Goal: Obtain resource: Download file/media

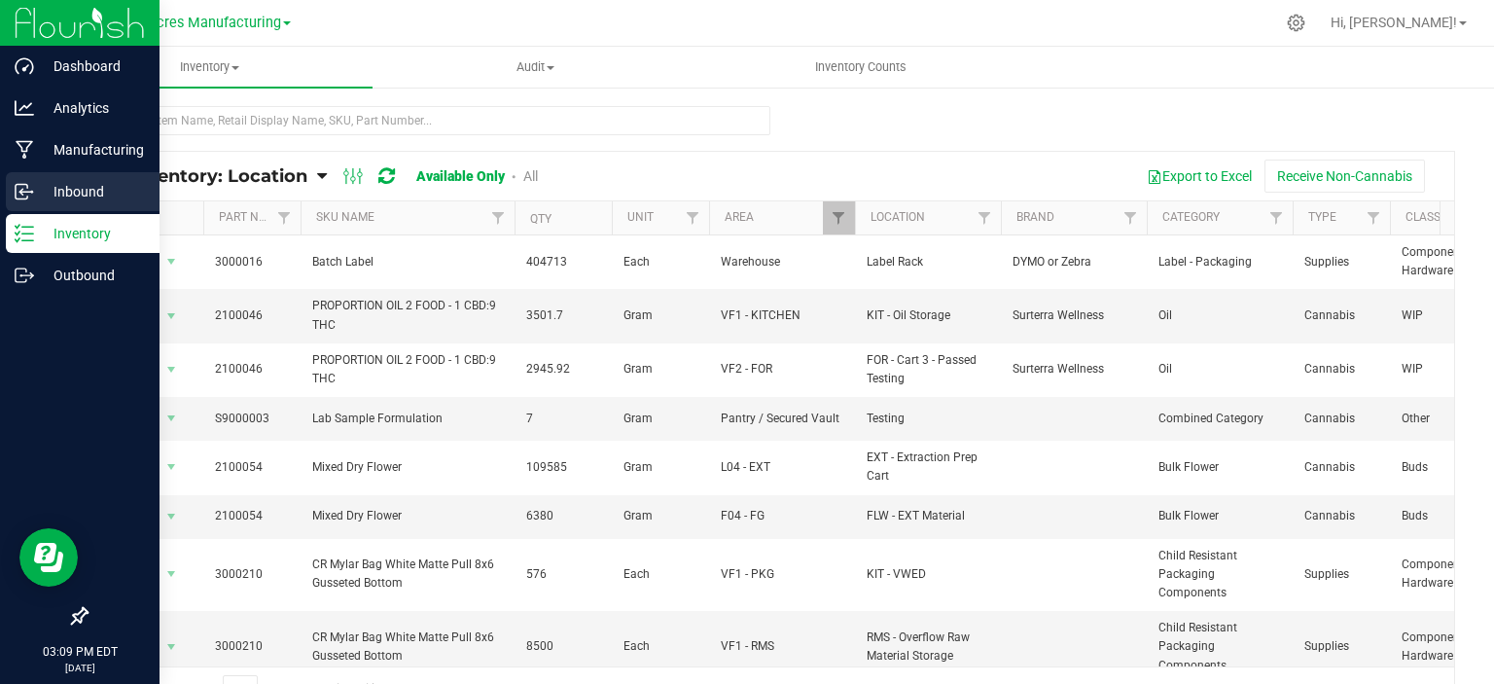
click at [29, 187] on icon at bounding box center [24, 191] width 19 height 19
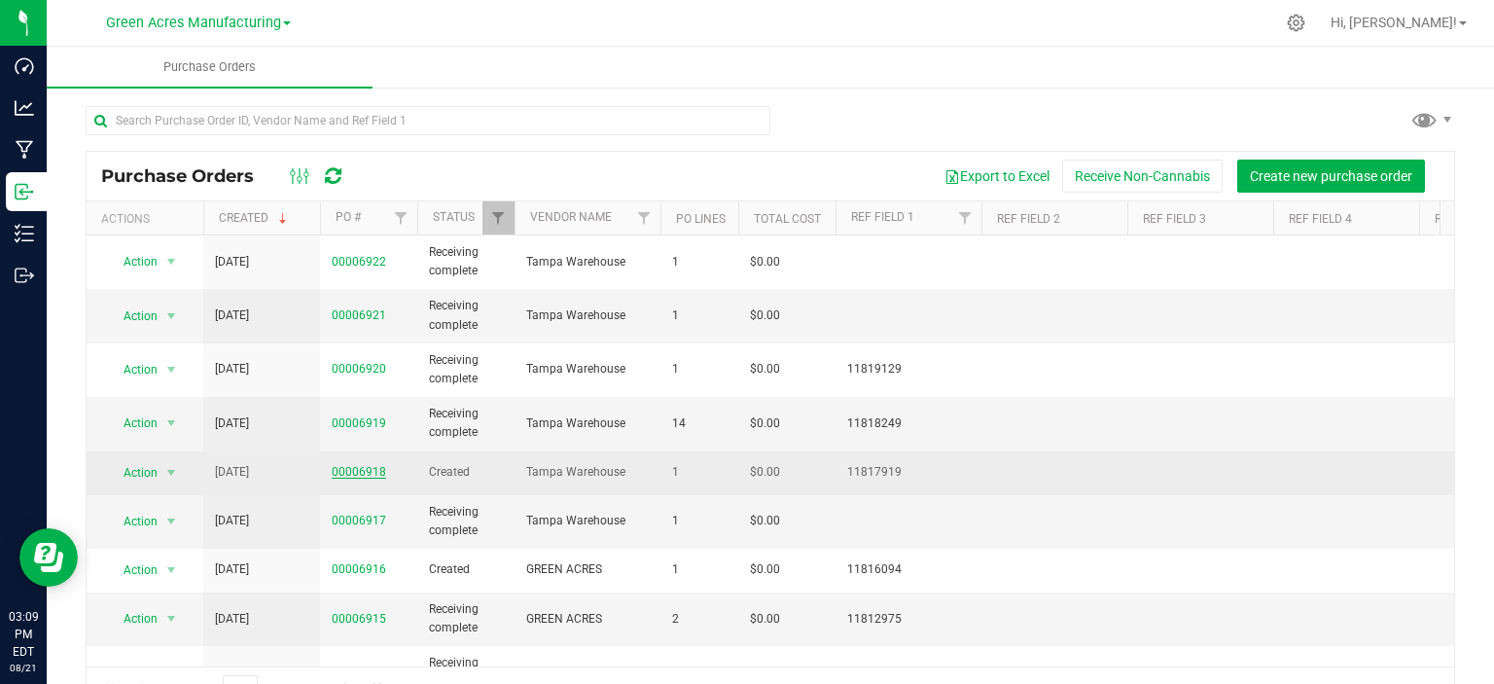
click at [361, 467] on link "00006918" at bounding box center [359, 472] width 54 height 14
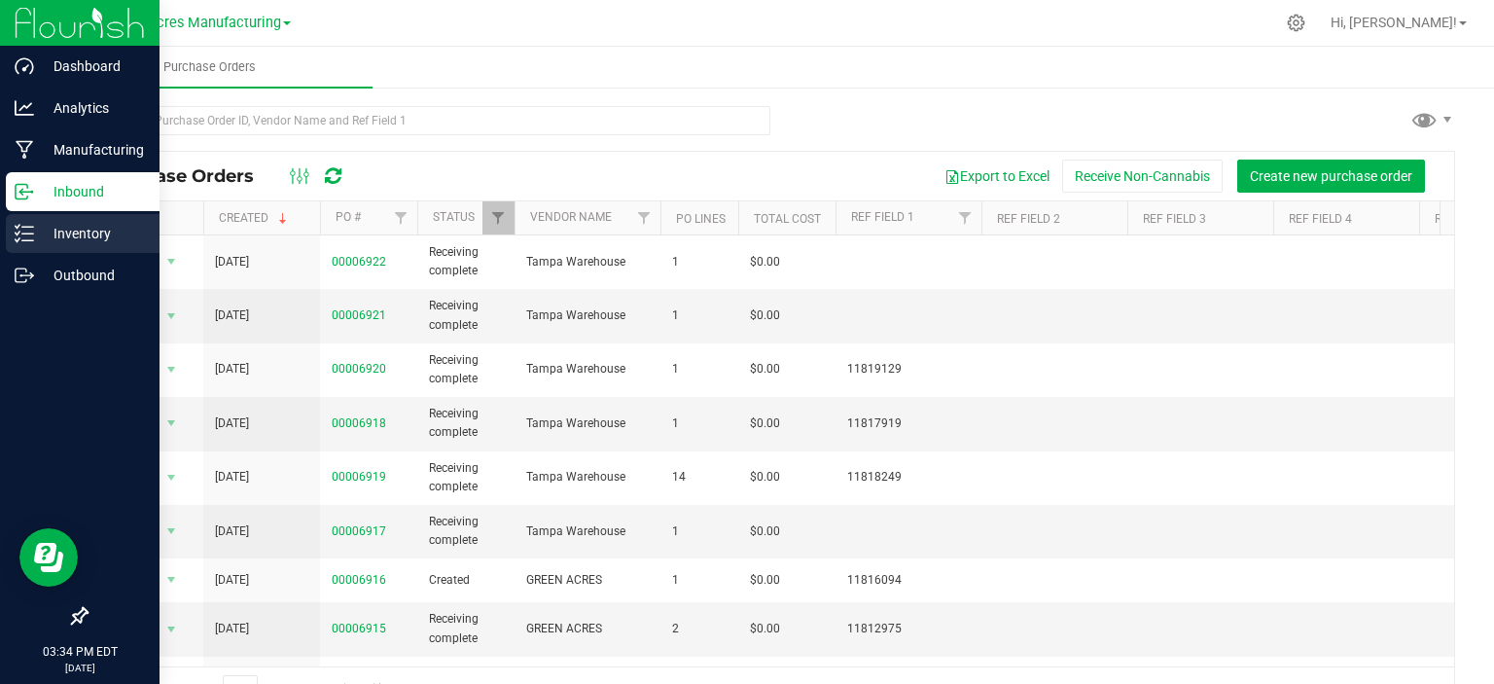
click at [12, 244] on div "Inventory" at bounding box center [83, 233] width 154 height 39
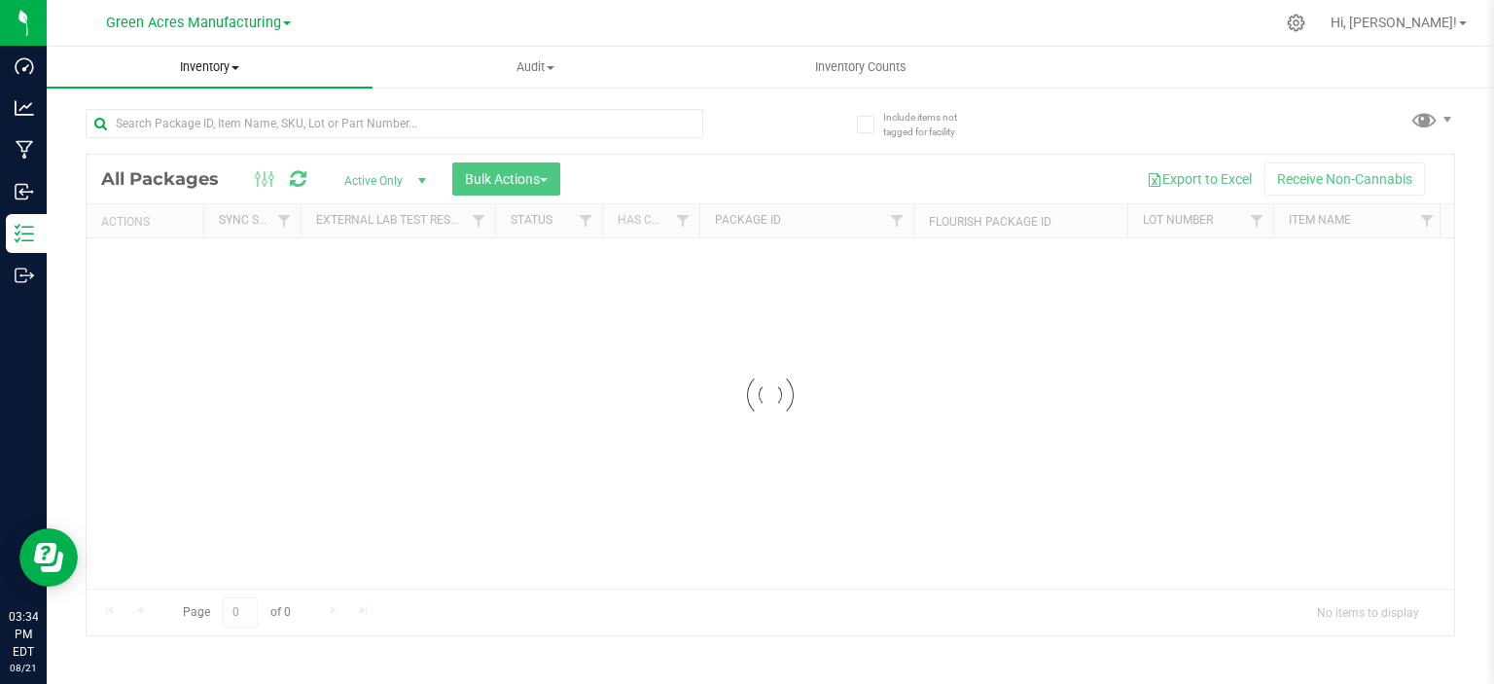
click at [221, 61] on span "Inventory" at bounding box center [210, 67] width 326 height 18
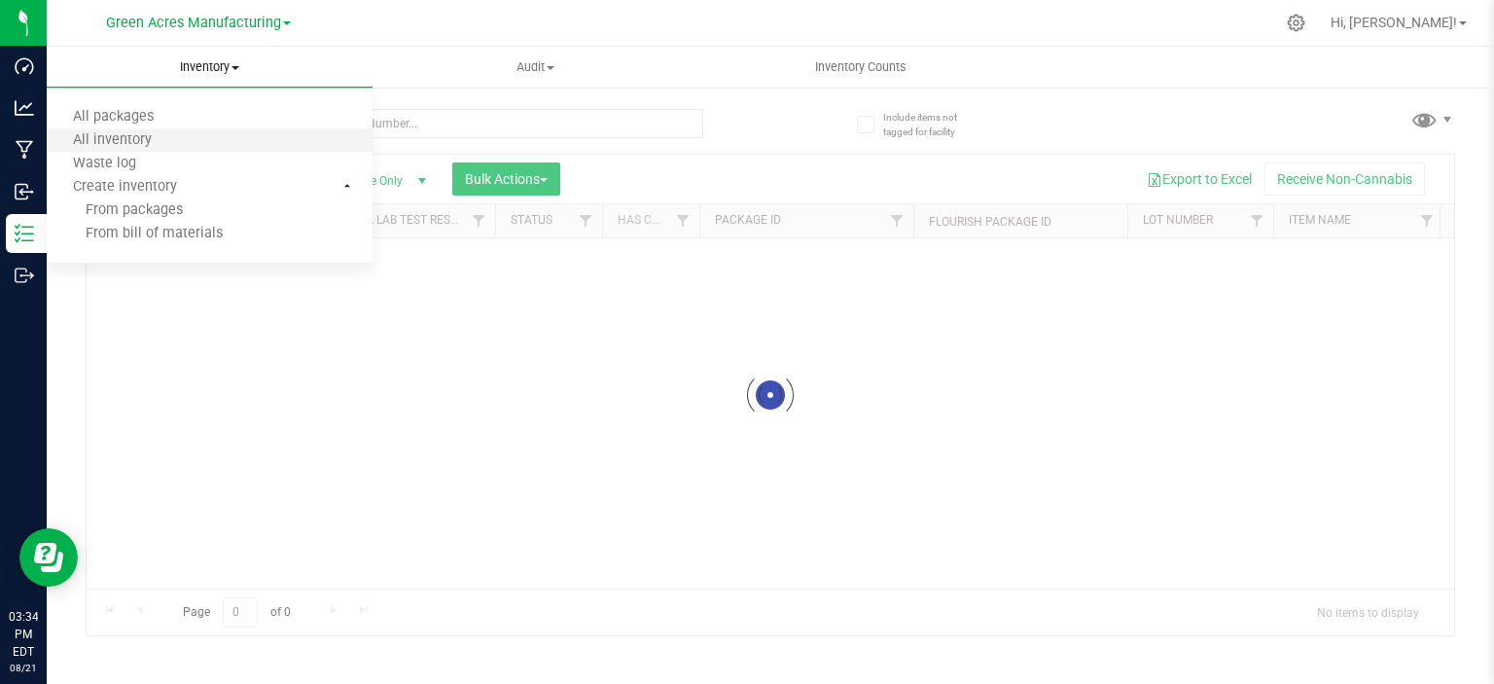
click at [209, 132] on li "All inventory" at bounding box center [210, 140] width 326 height 23
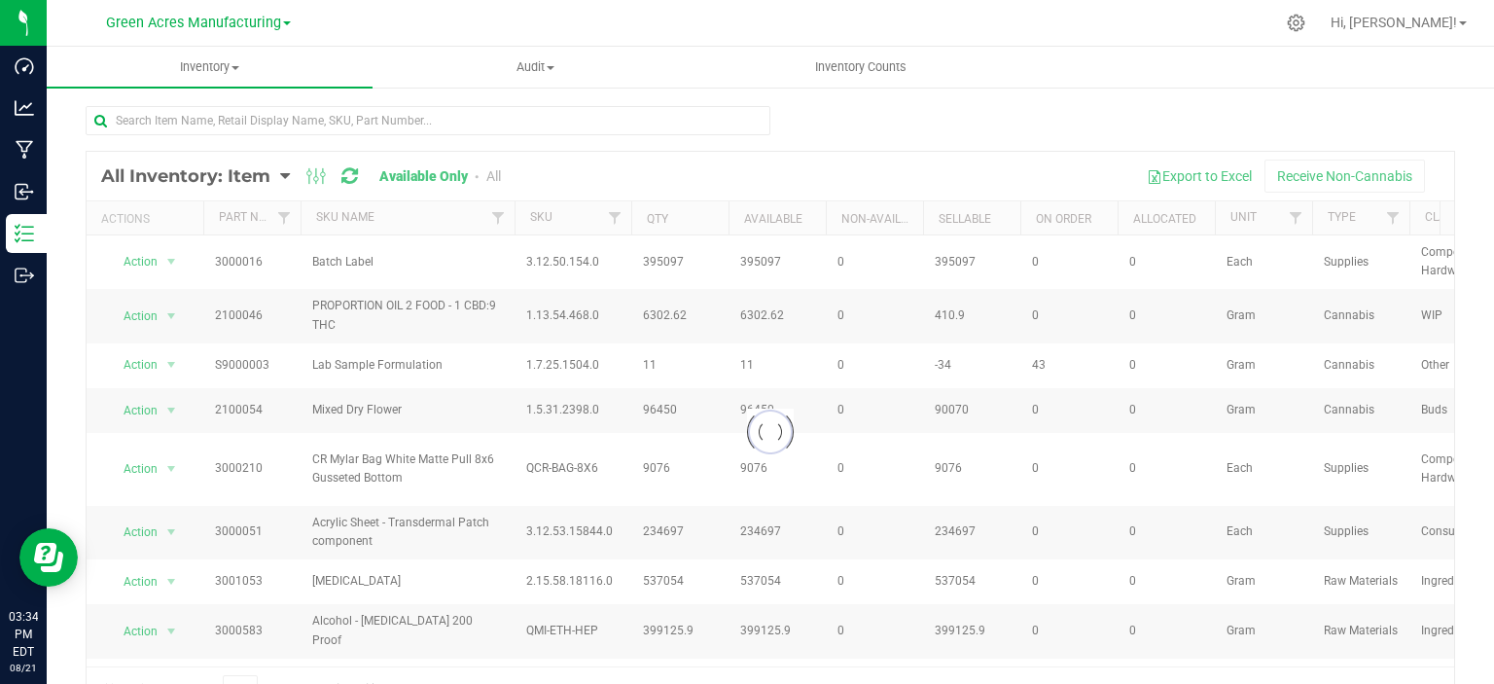
click at [618, 169] on div at bounding box center [771, 432] width 1368 height 561
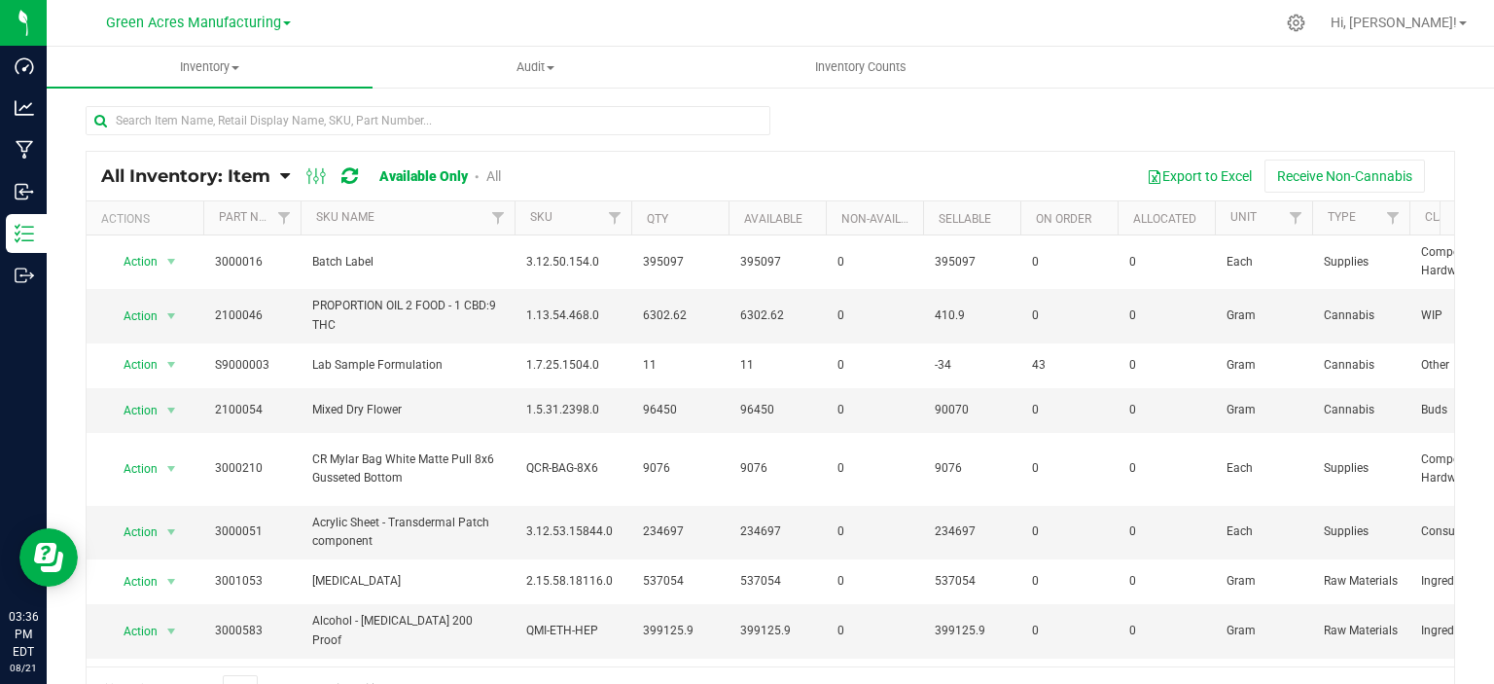
click at [245, 185] on div "All Inventory: Item Item Summary Item (default) Item by Strain Item by Location…" at bounding box center [771, 176] width 1368 height 49
click at [248, 178] on span "All Inventory: Item" at bounding box center [185, 175] width 169 height 21
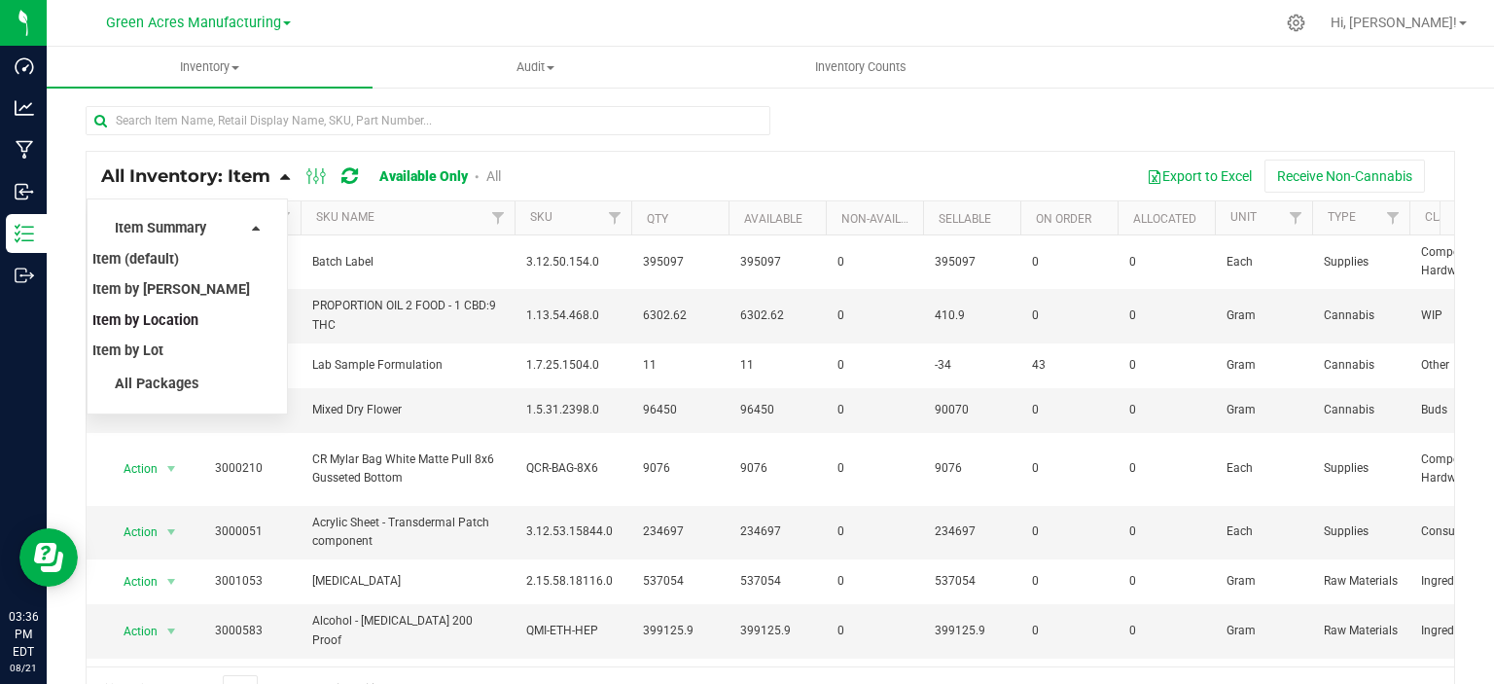
click at [170, 321] on span "Item by Location" at bounding box center [145, 320] width 106 height 17
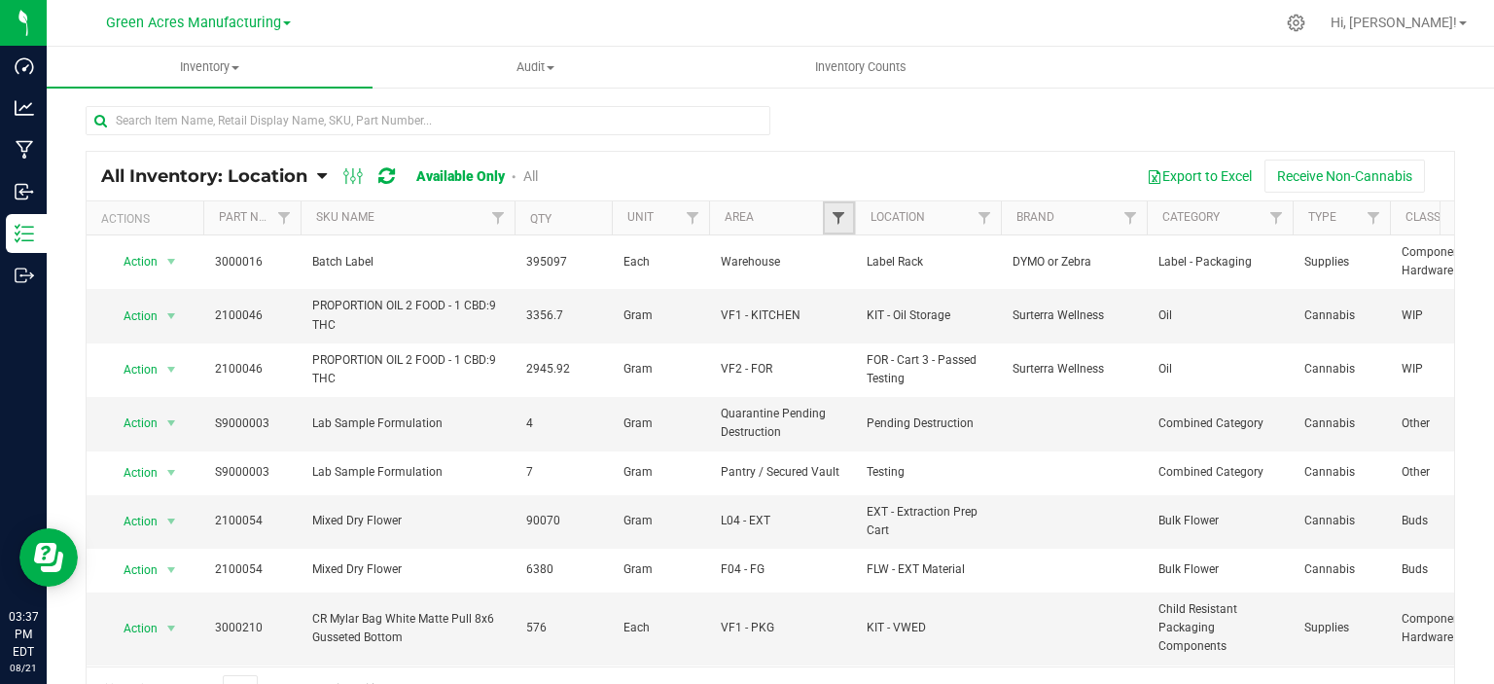
click at [836, 219] on span "Filter" at bounding box center [839, 218] width 16 height 16
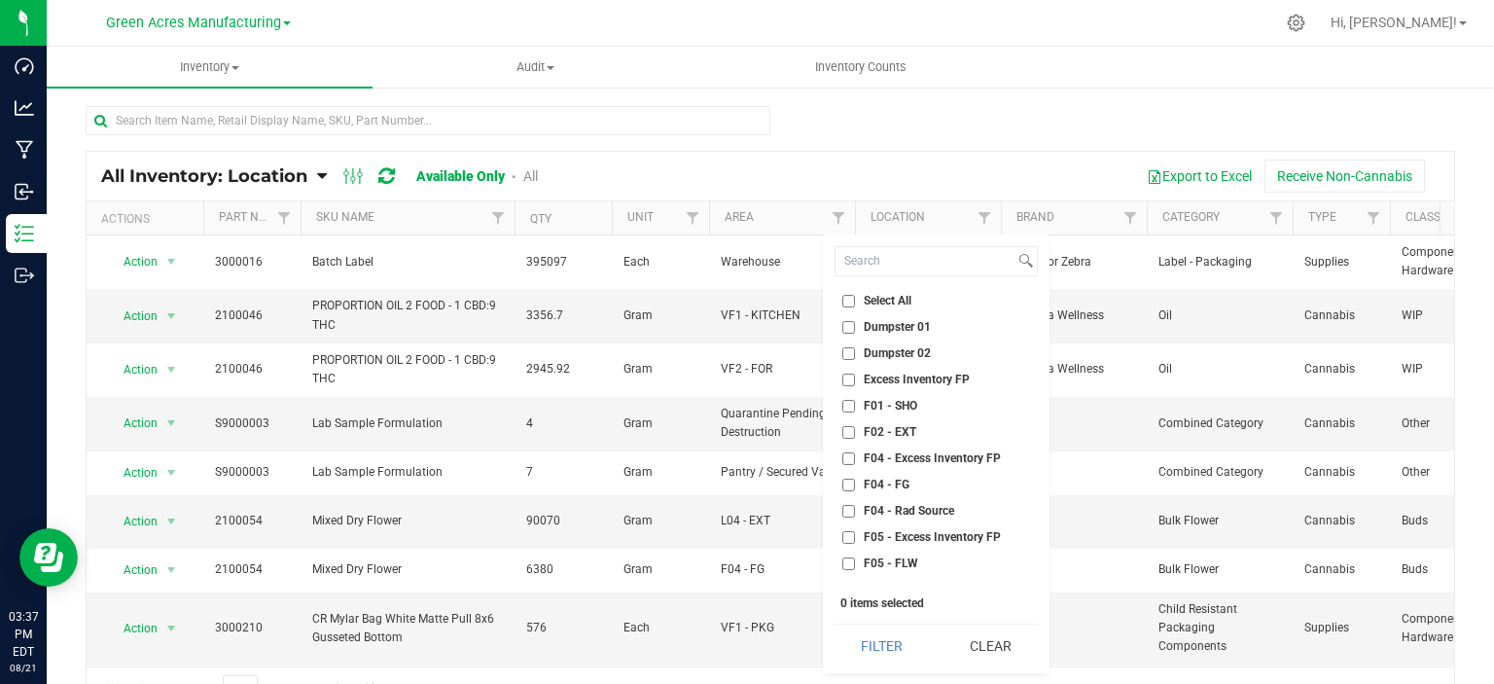
click at [880, 291] on li "Select All" at bounding box center [936, 301] width 203 height 20
click at [879, 303] on span "Select All" at bounding box center [888, 301] width 48 height 12
click at [855, 303] on input "Select All" at bounding box center [849, 301] width 13 height 13
checkbox input "true"
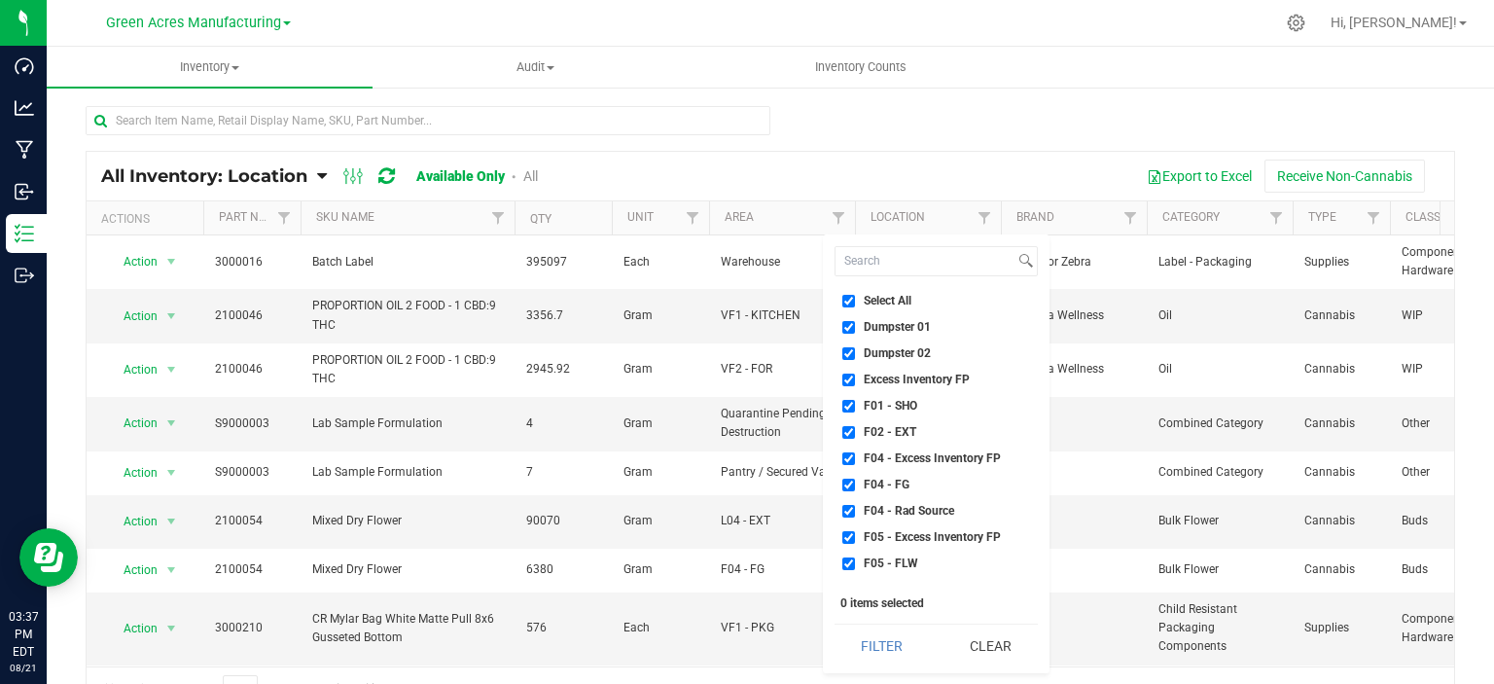
checkbox input "true"
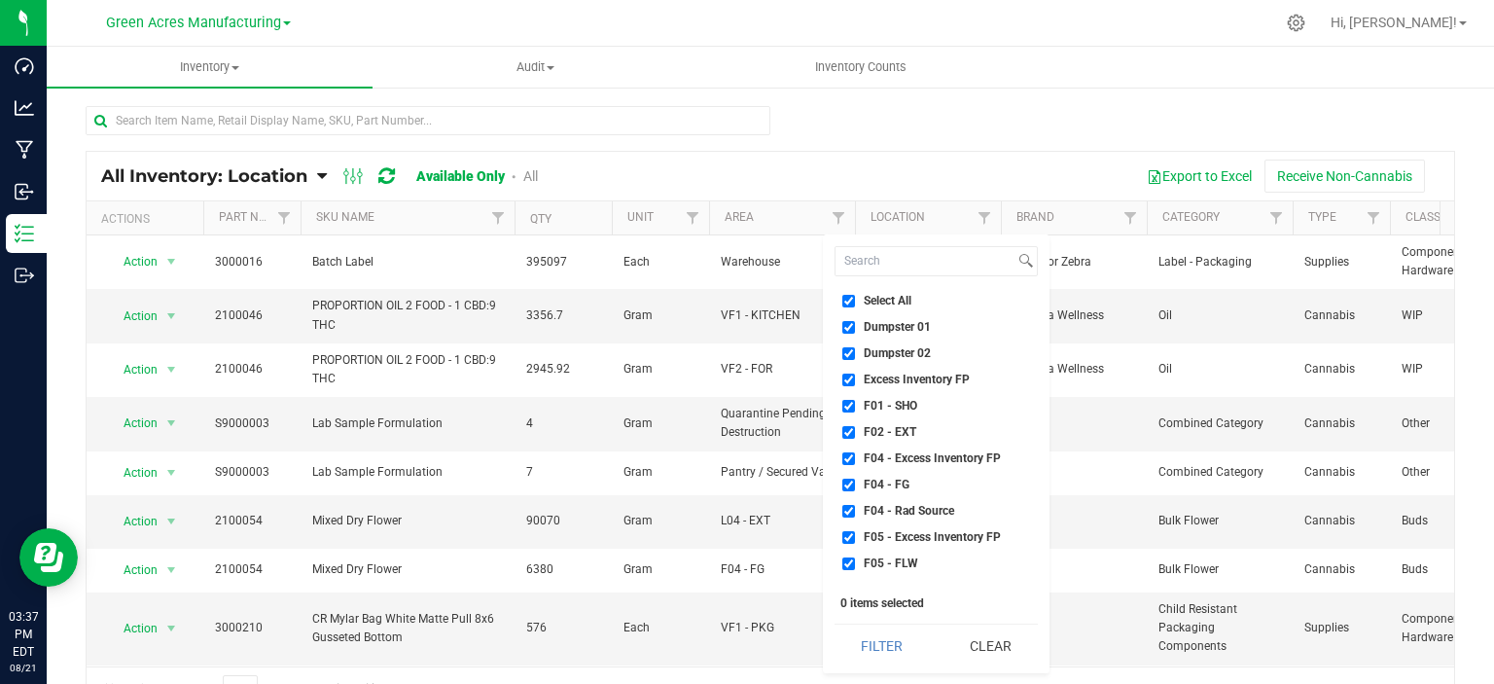
checkbox input "true"
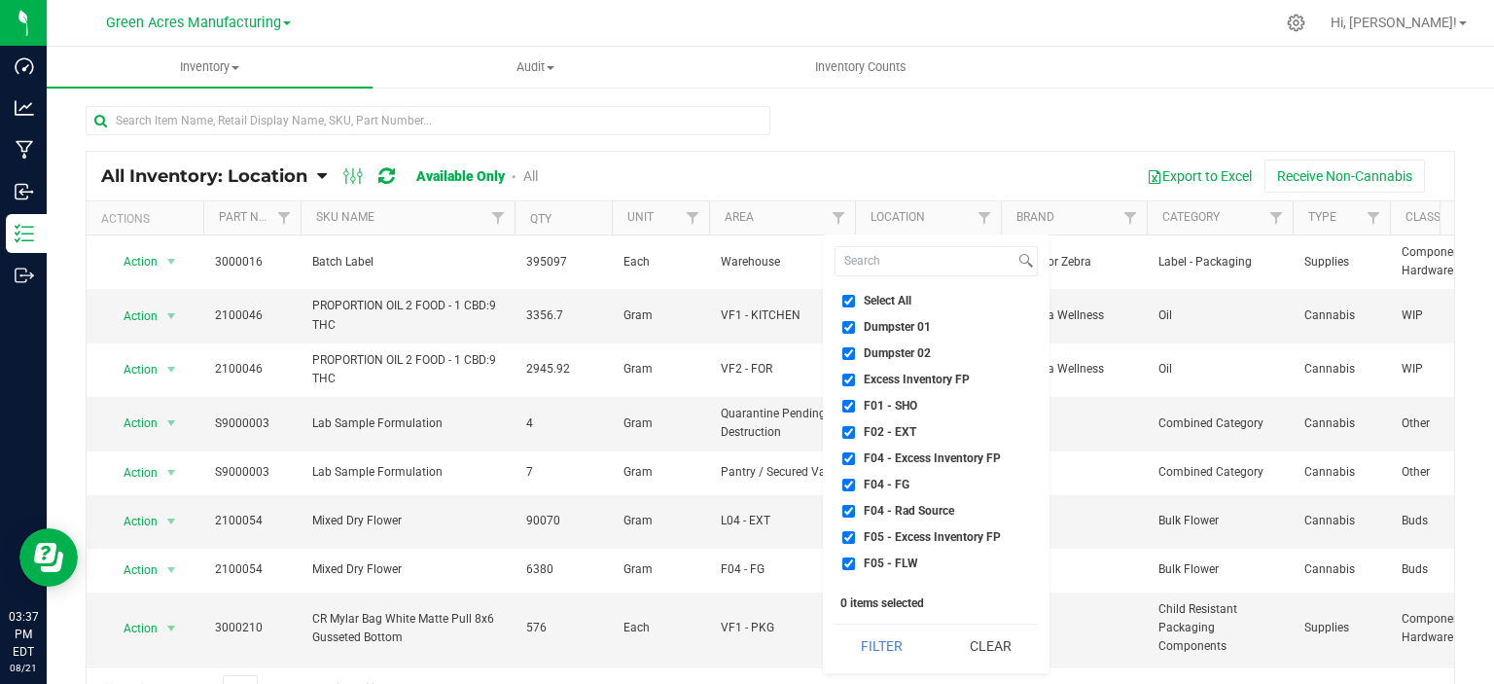
checkbox input "true"
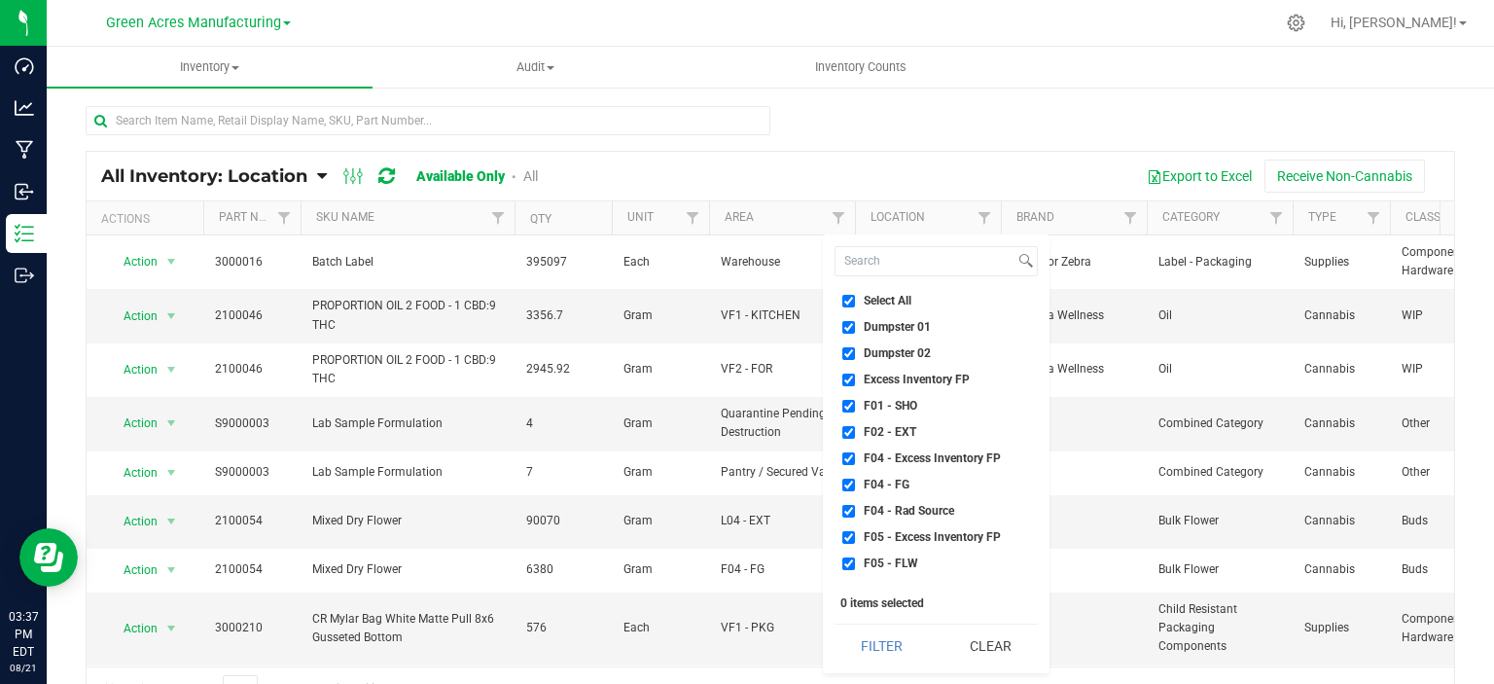
checkbox input "true"
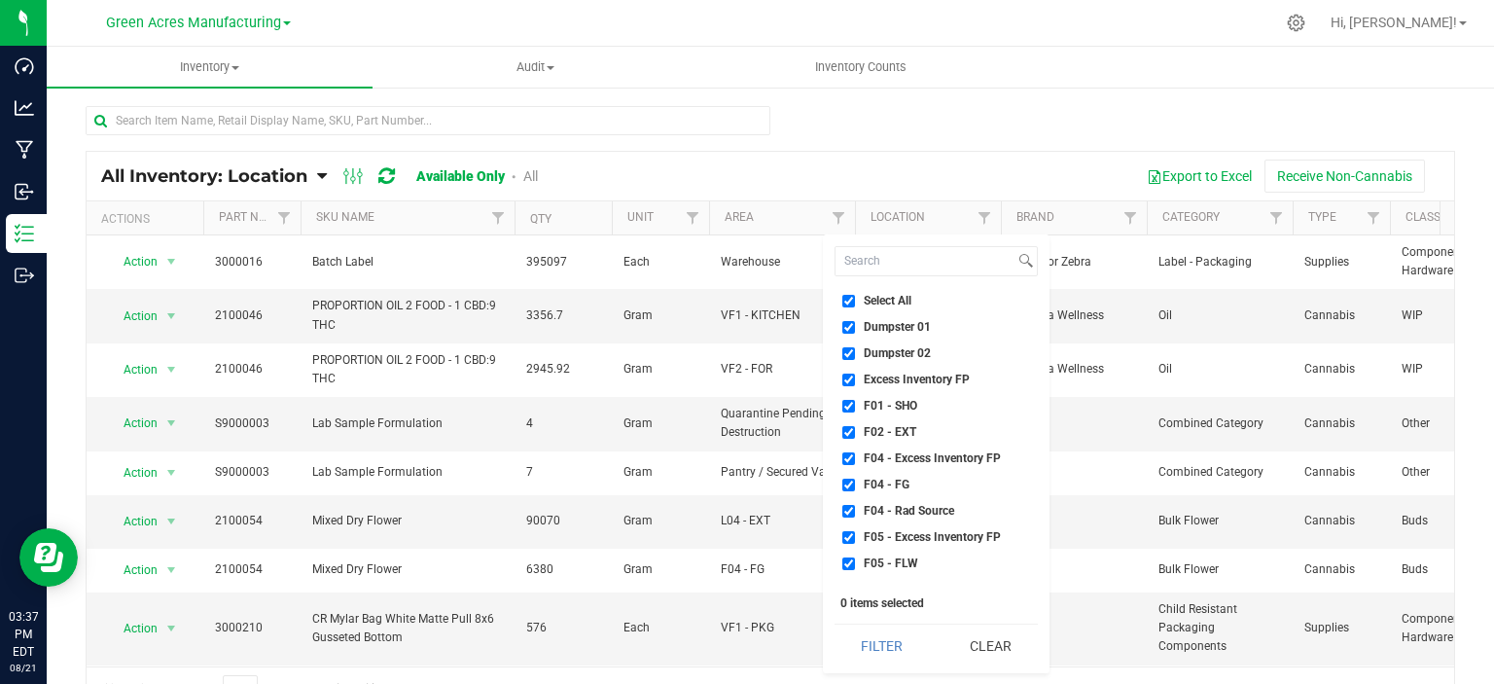
checkbox input "true"
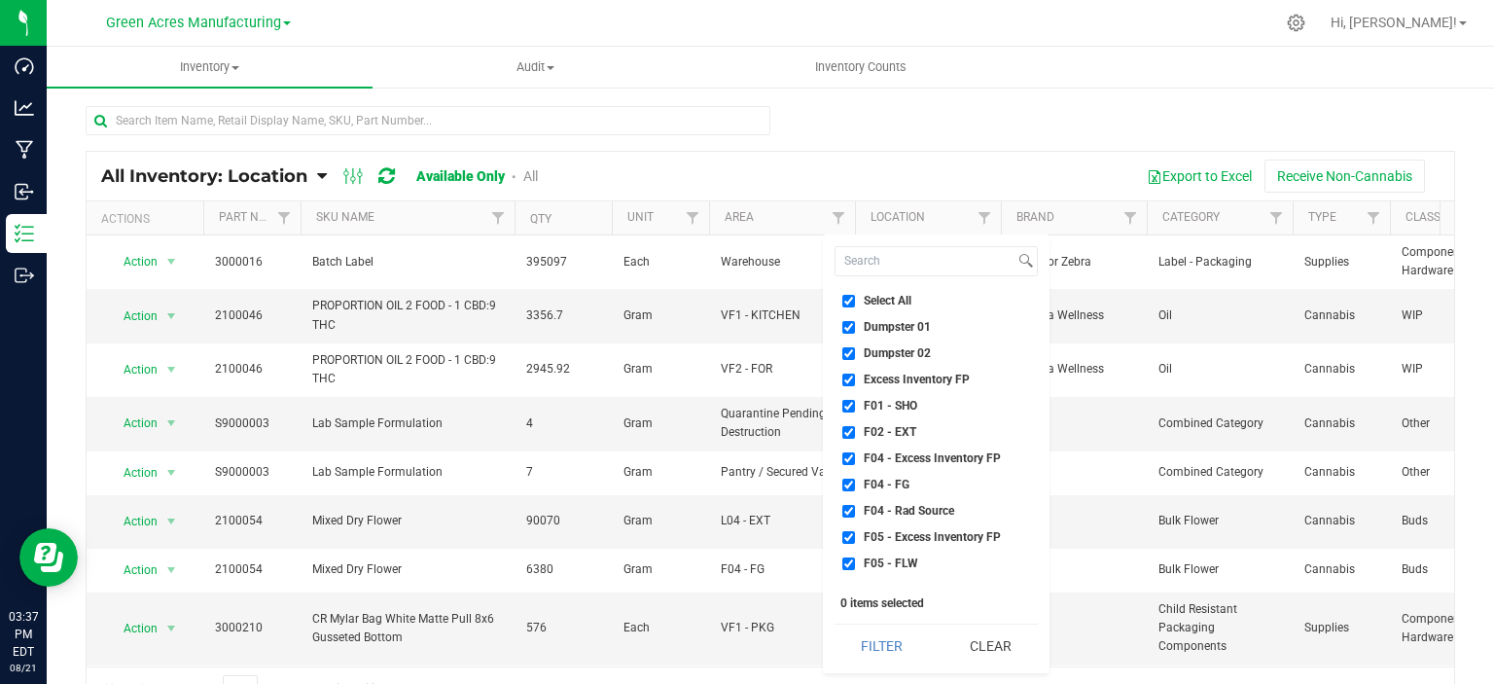
checkbox input "true"
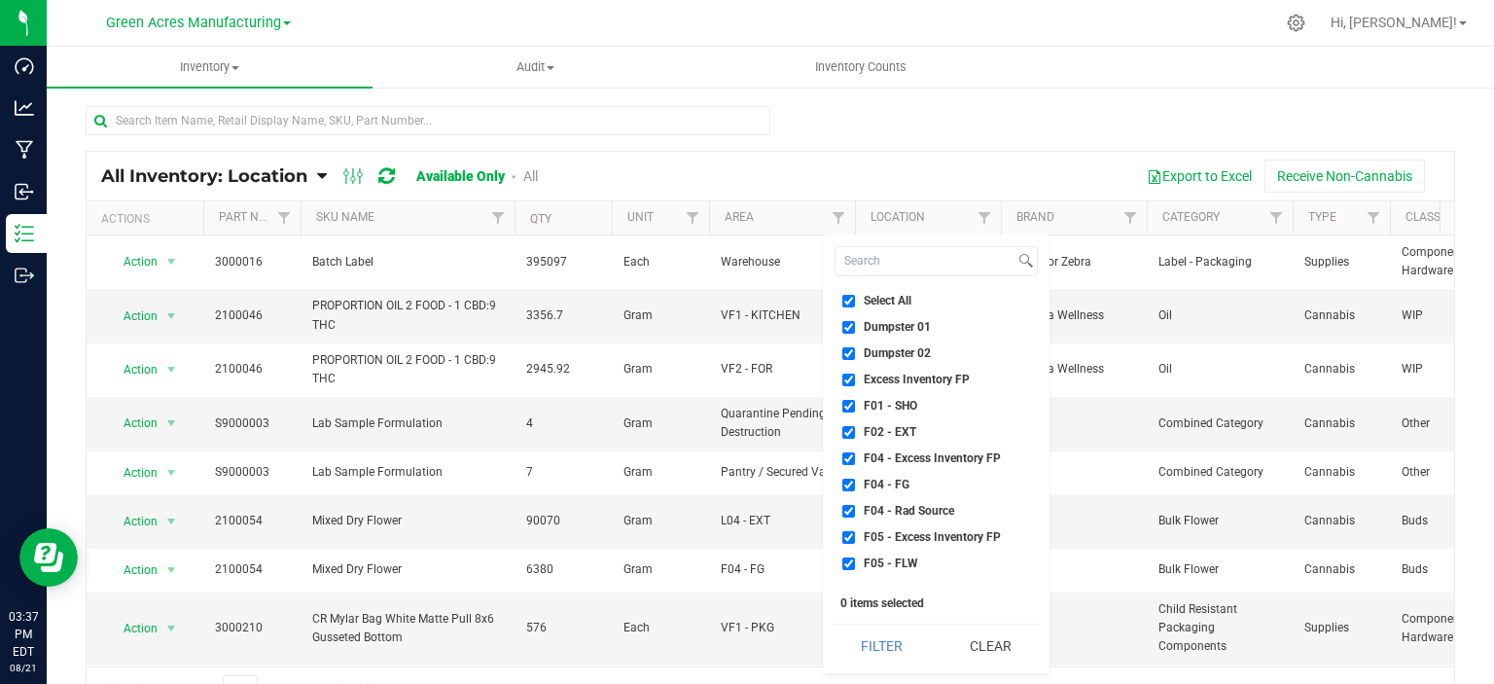
checkbox input "true"
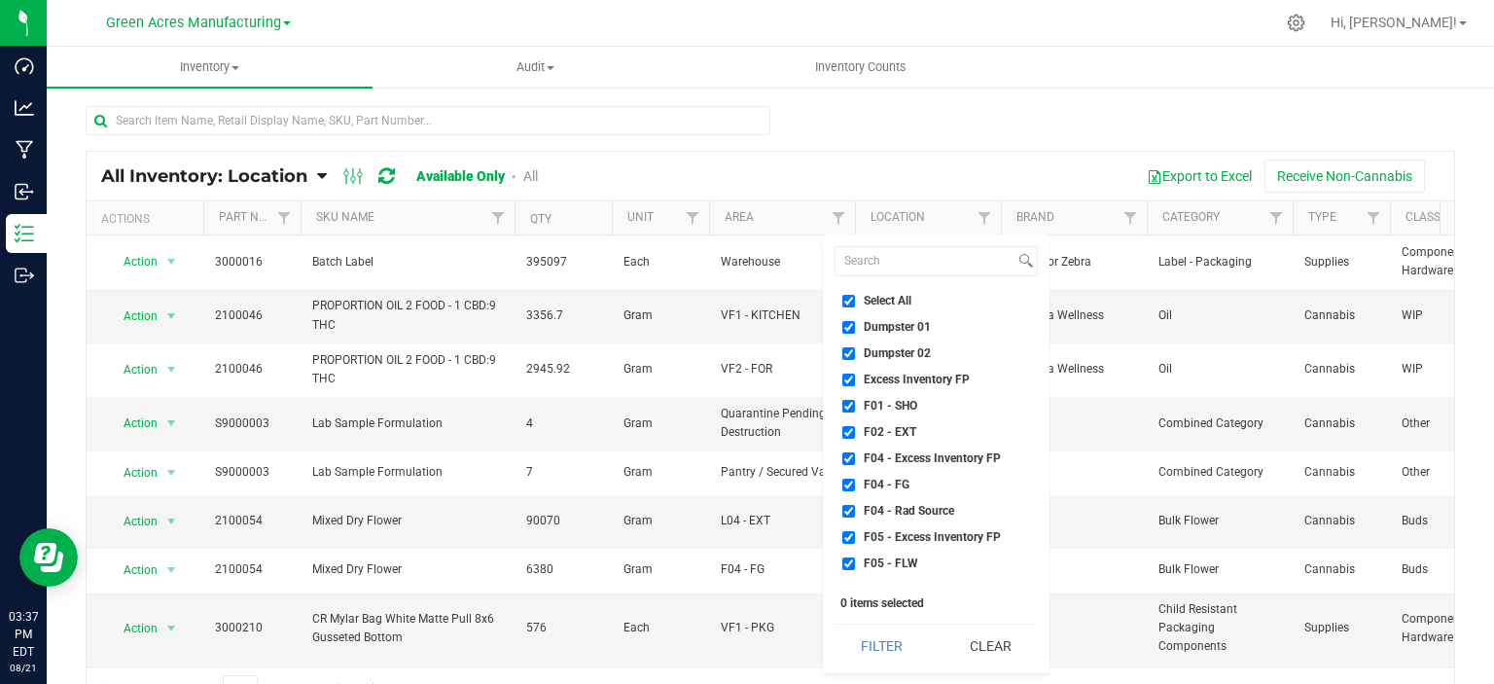
checkbox input "true"
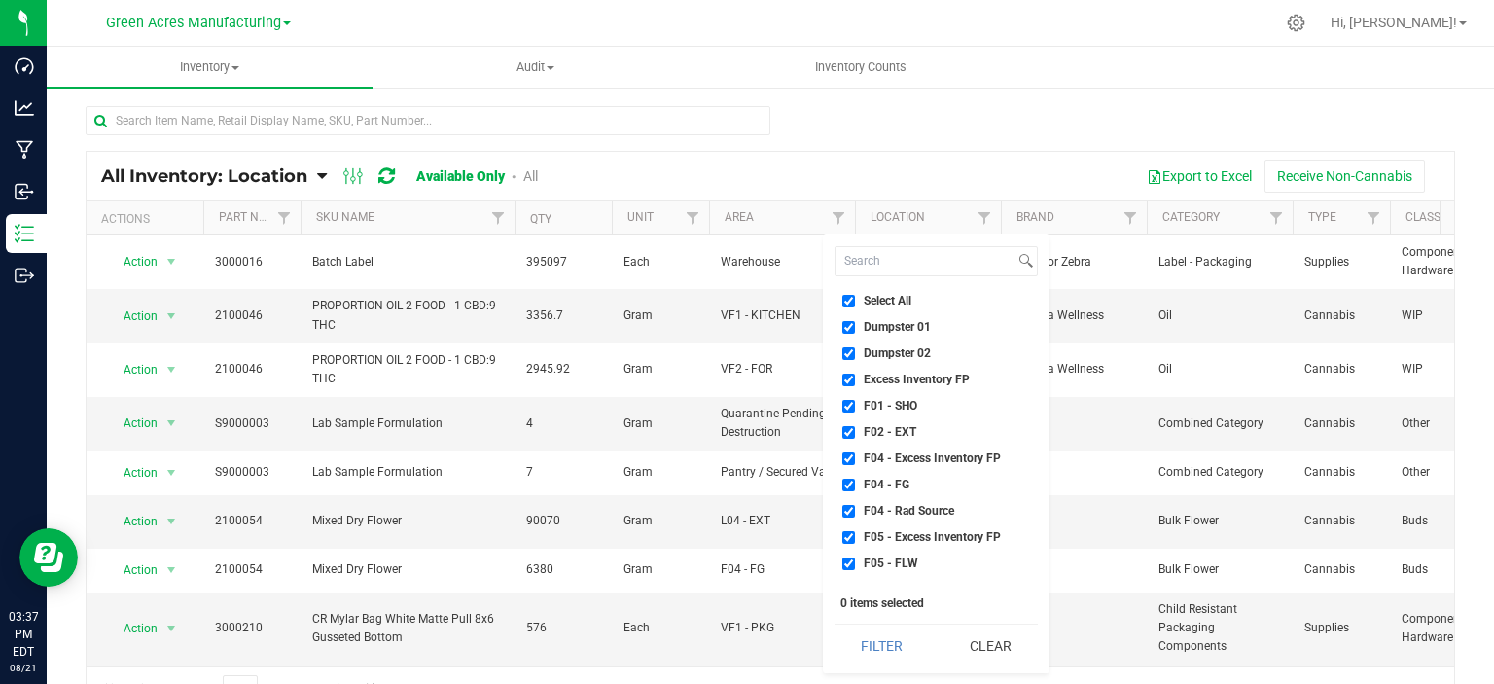
checkbox input "true"
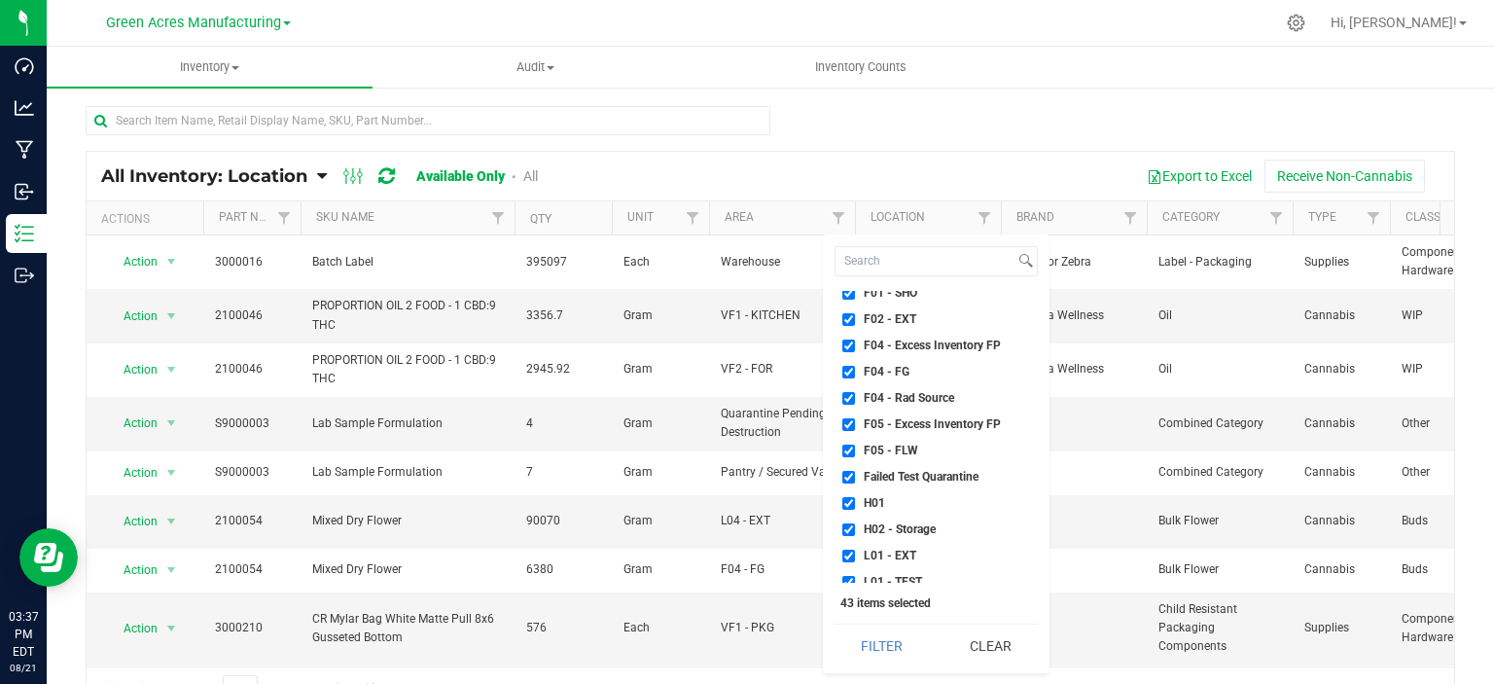
scroll to position [195, 0]
click at [899, 396] on span "Failed Test Quarantine" at bounding box center [921, 395] width 115 height 12
click at [855, 396] on input "Failed Test Quarantine" at bounding box center [849, 395] width 13 height 13
checkbox input "false"
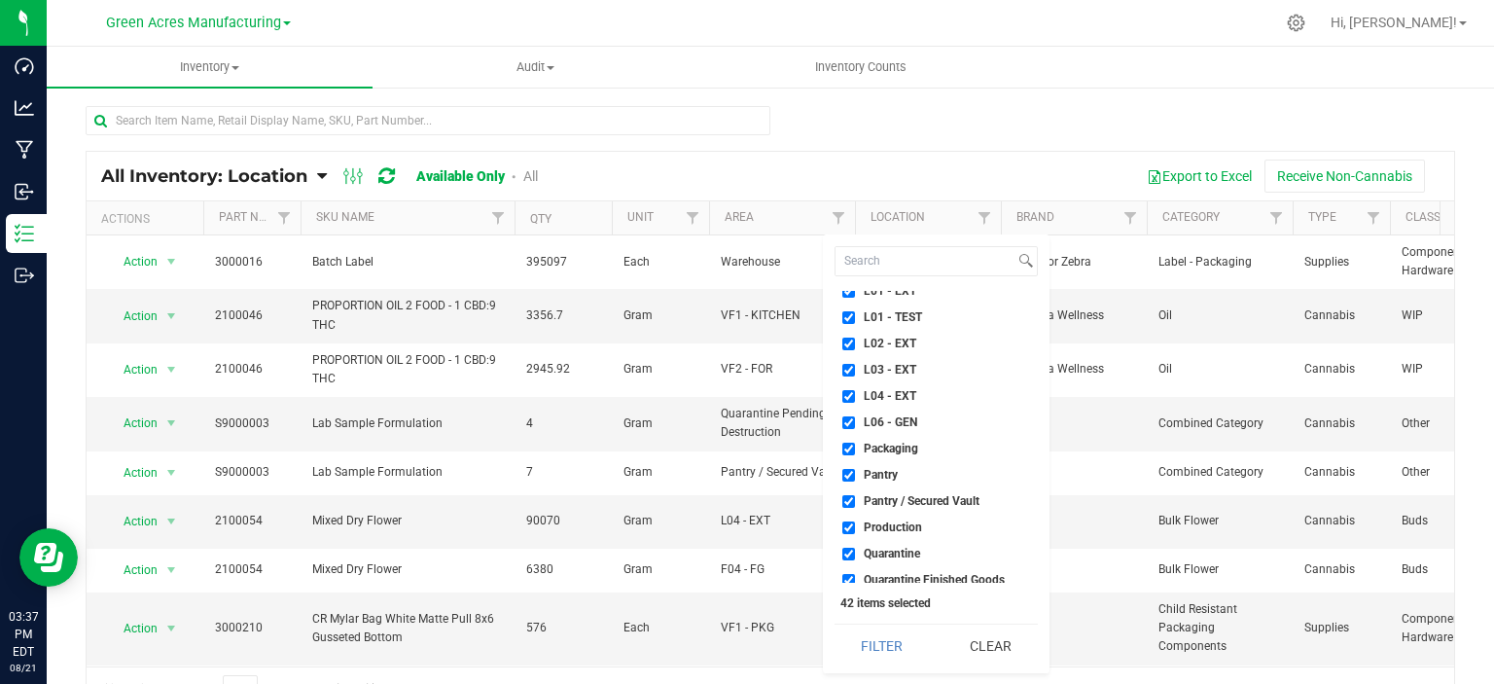
scroll to position [486, 0]
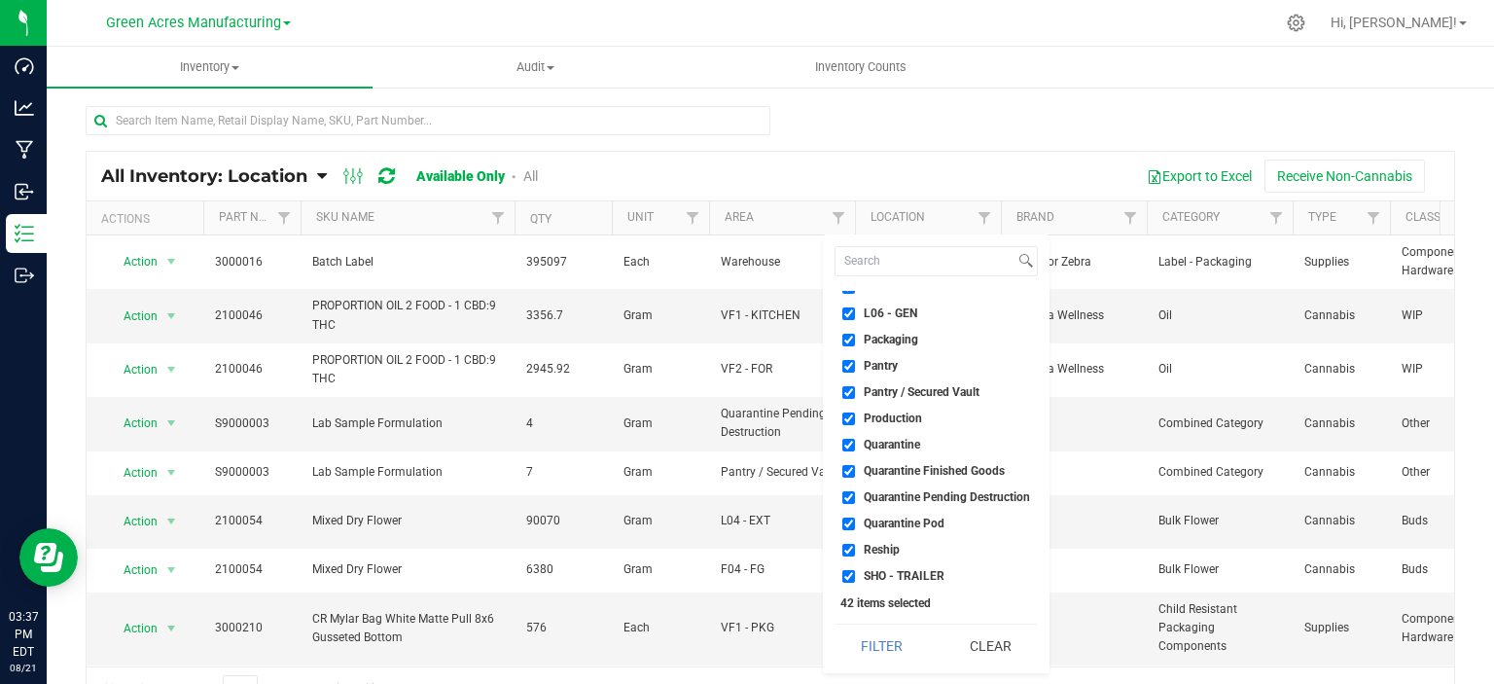
click at [901, 441] on span "Quarantine" at bounding box center [892, 445] width 56 height 12
click at [855, 441] on input "Quarantine" at bounding box center [849, 445] width 13 height 13
checkbox input "false"
click at [902, 467] on span "Quarantine Finished Goods" at bounding box center [934, 471] width 141 height 12
click at [855, 467] on input "Quarantine Finished Goods" at bounding box center [849, 471] width 13 height 13
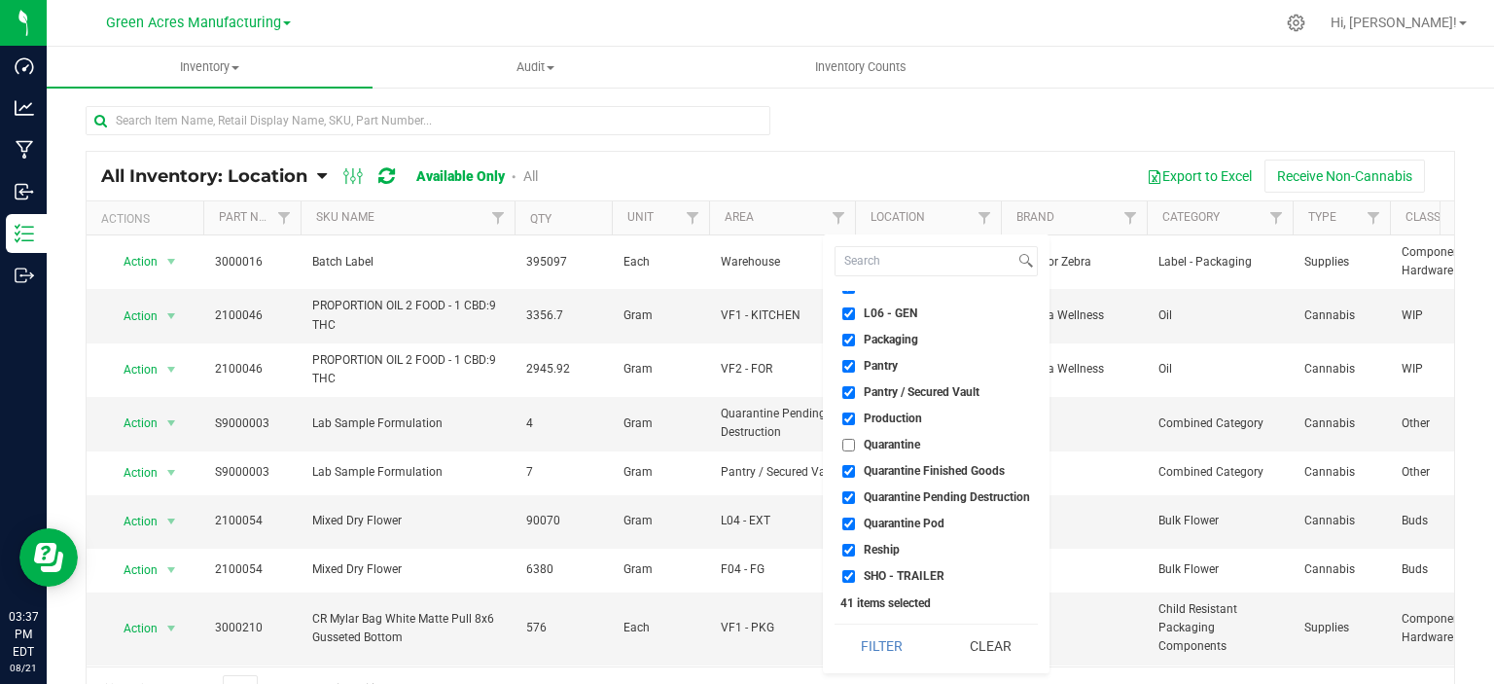
checkbox input "false"
click at [897, 499] on span "Quarantine Pending Destruction" at bounding box center [947, 497] width 166 height 12
click at [855, 499] on input "Quarantine Pending Destruction" at bounding box center [849, 497] width 13 height 13
checkbox input "false"
click at [884, 522] on span "Quarantine Pod" at bounding box center [904, 524] width 81 height 12
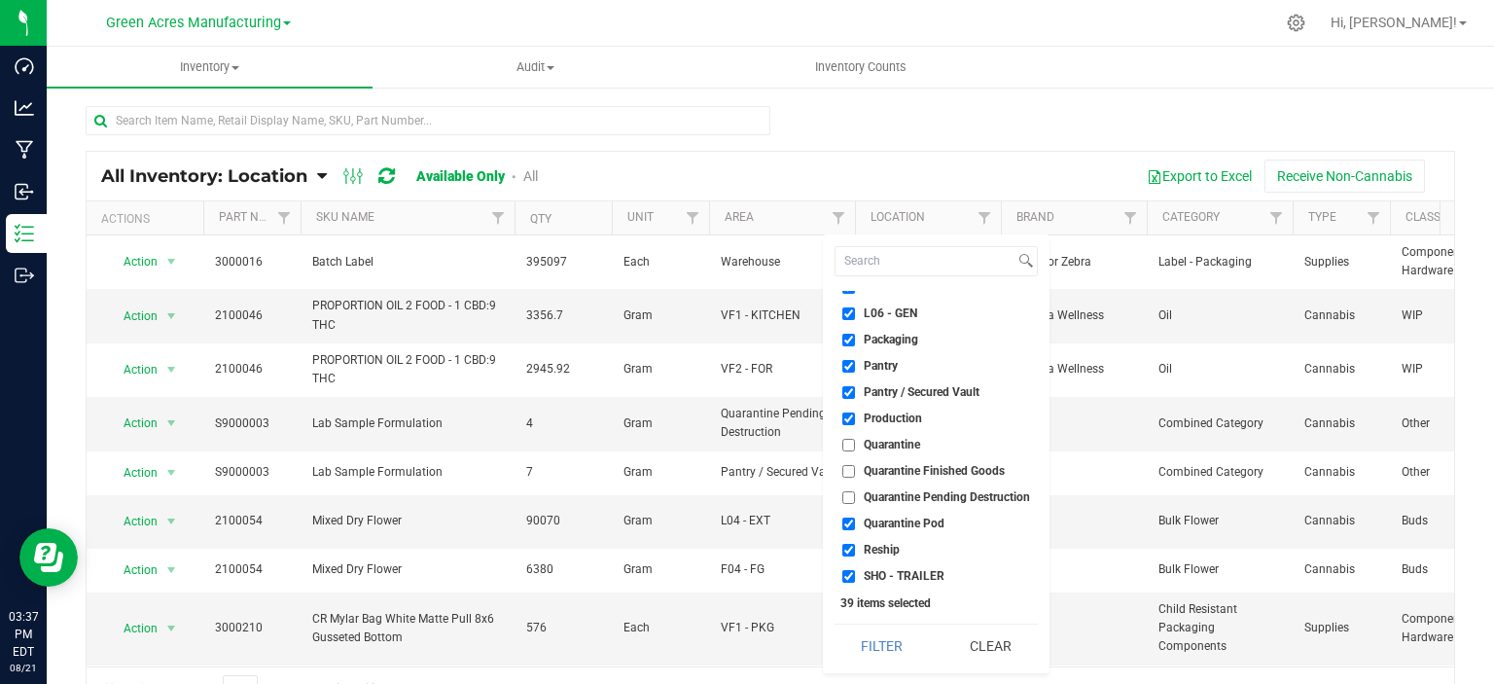
click at [855, 522] on input "Quarantine Pod" at bounding box center [849, 524] width 13 height 13
checkbox input "false"
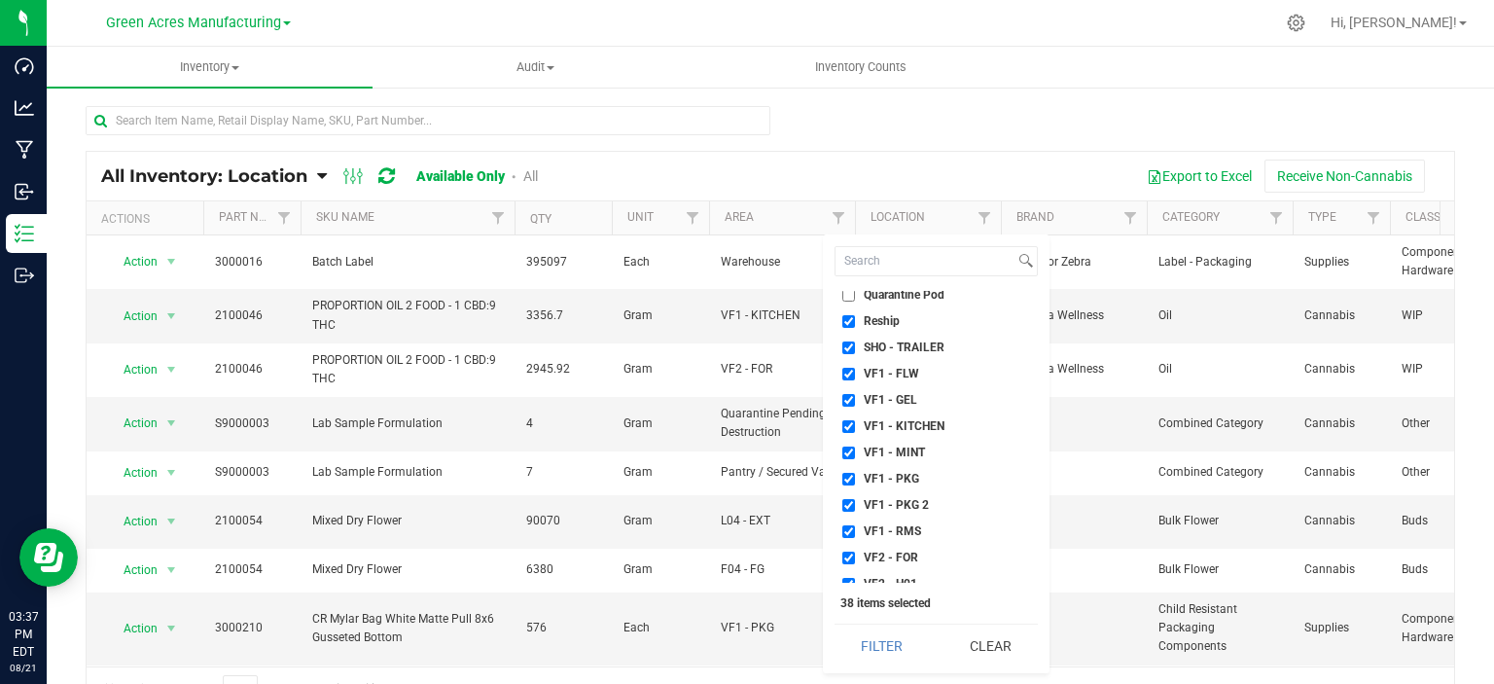
scroll to position [857, 0]
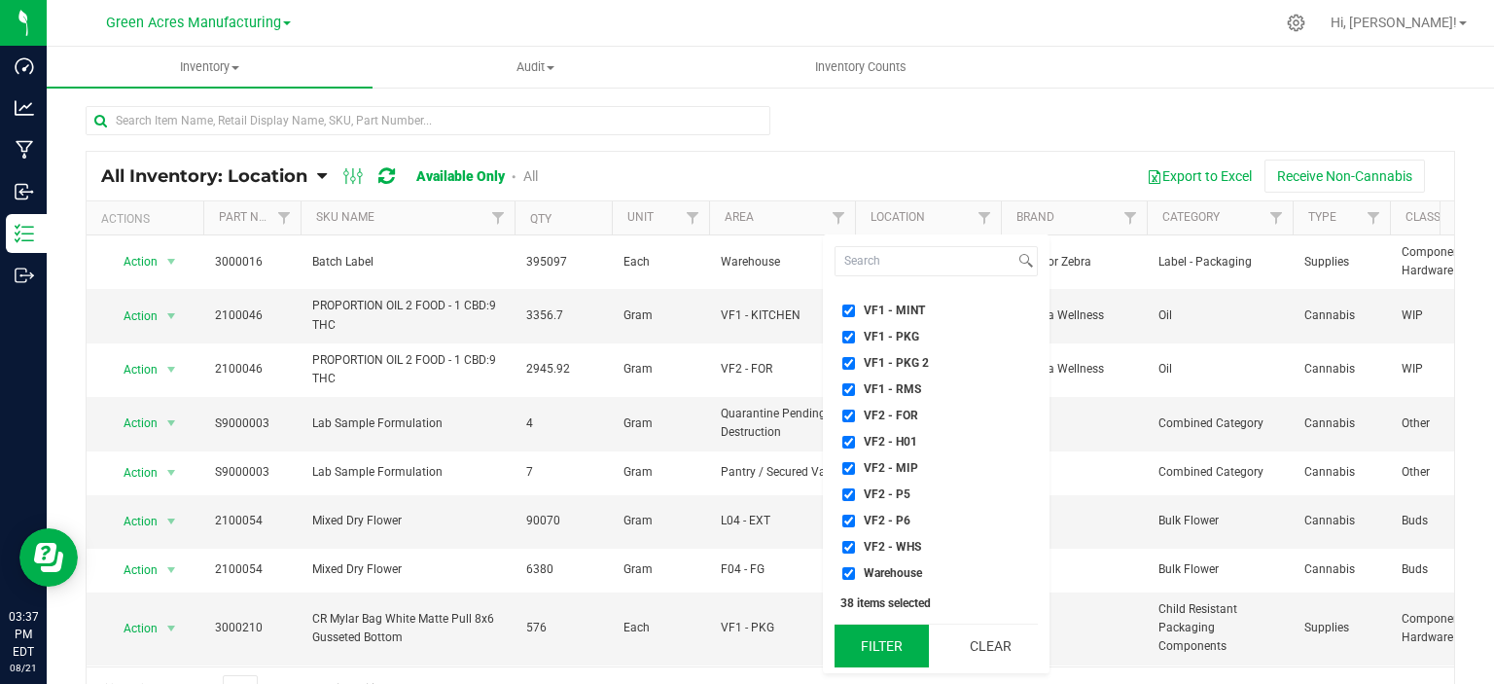
click at [906, 639] on button "Filter" at bounding box center [882, 646] width 94 height 43
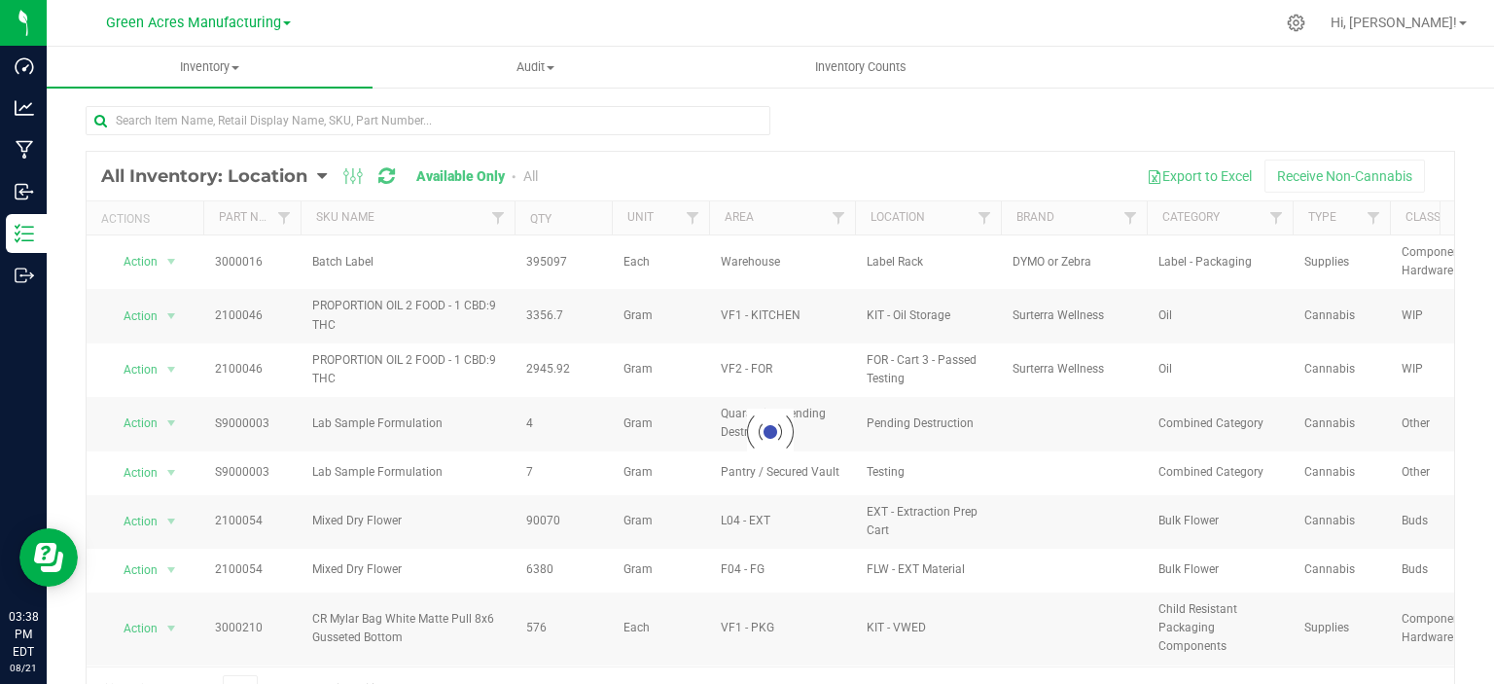
drag, startPoint x: 1467, startPoint y: 345, endPoint x: 1389, endPoint y: 345, distance: 77.8
click at [1467, 345] on div "Loading... All Inventory: Location Item Summary Item (default) Item by Strain I…" at bounding box center [771, 390] width 1448 height 608
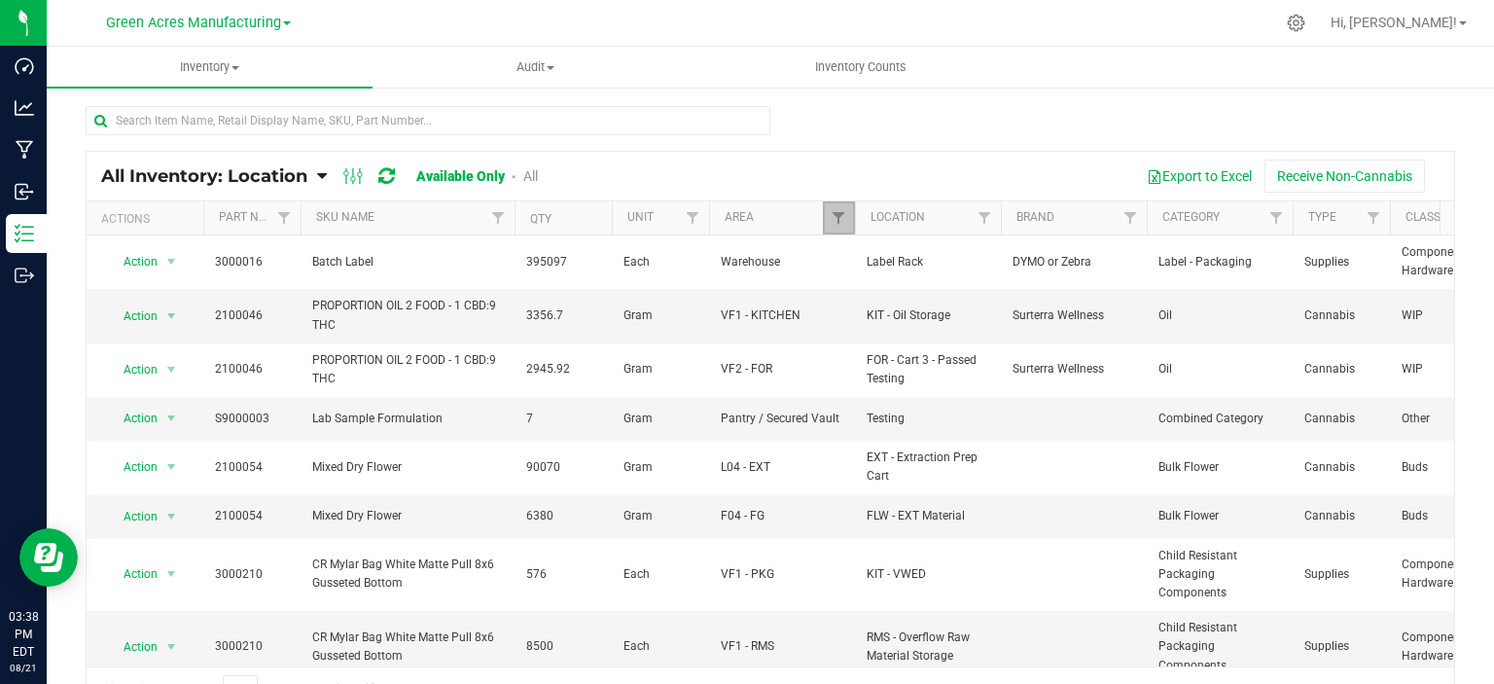
click at [833, 230] on link "Filter" at bounding box center [839, 217] width 32 height 33
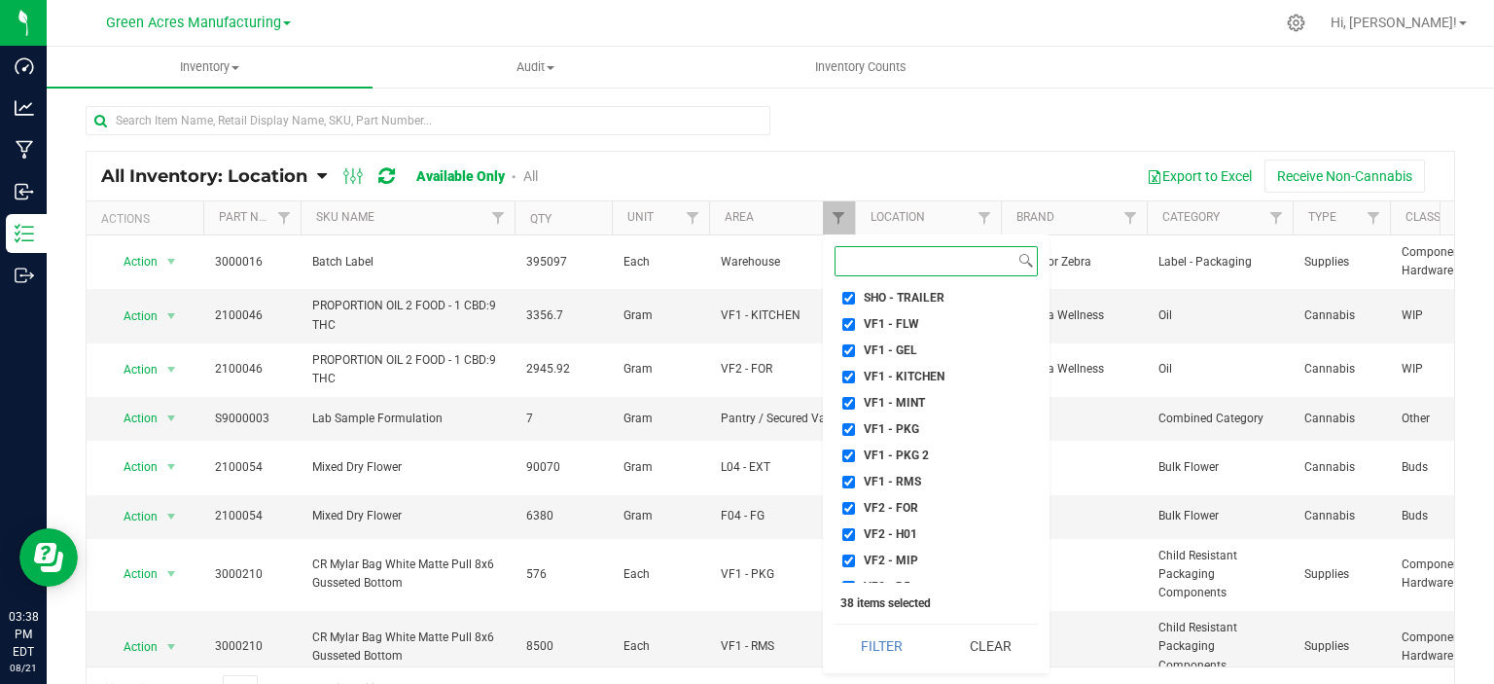
scroll to position [857, 0]
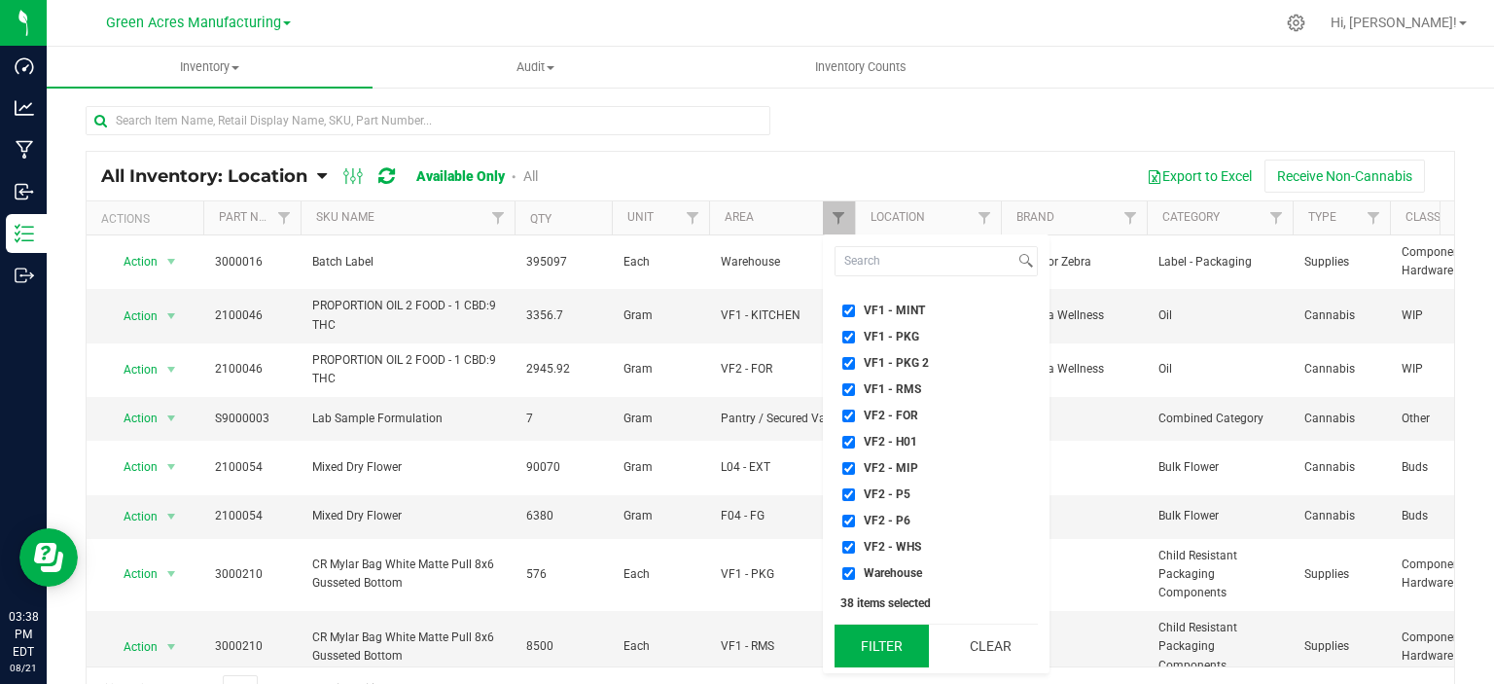
click at [909, 637] on button "Filter" at bounding box center [882, 646] width 94 height 43
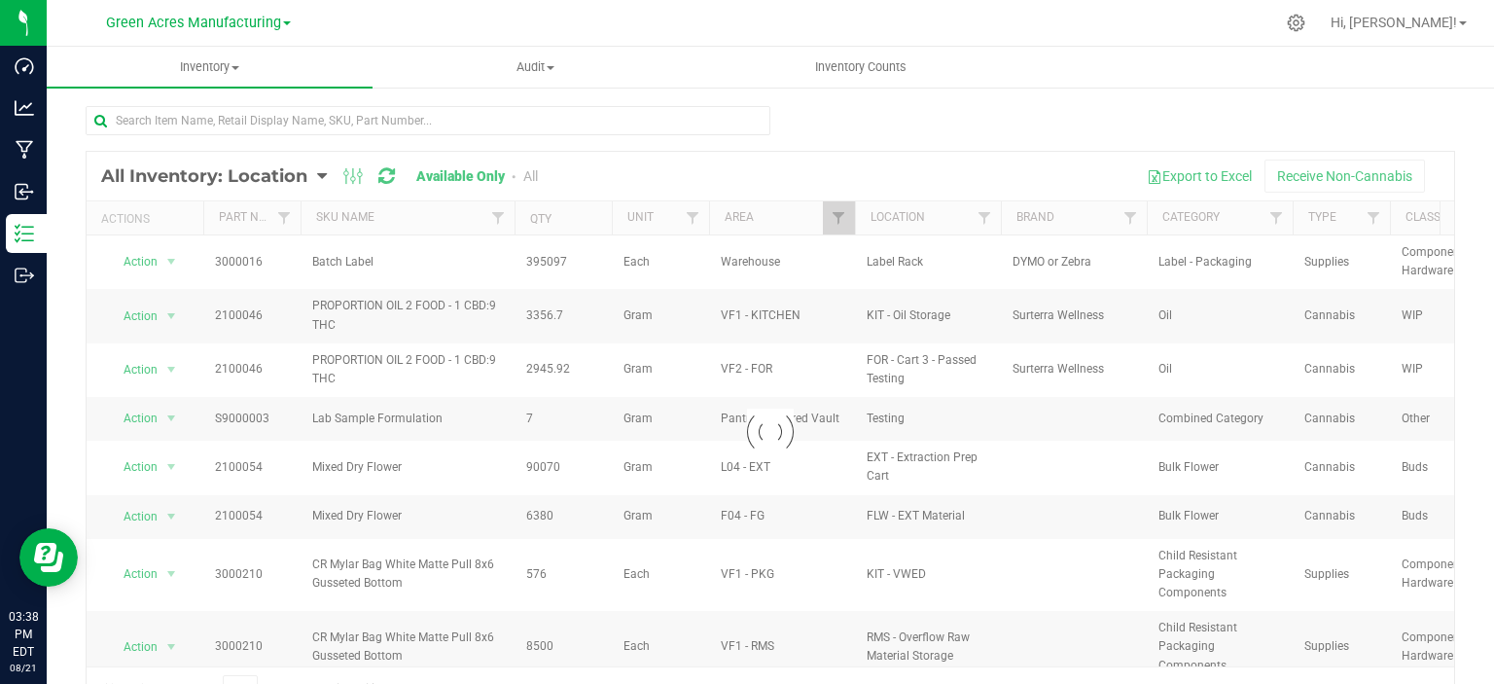
drag, startPoint x: 1473, startPoint y: 124, endPoint x: 1451, endPoint y: 130, distance: 23.4
click at [1473, 124] on div "Loading... All Inventory: Location Item Summary Item (default) Item by Strain I…" at bounding box center [771, 390] width 1448 height 608
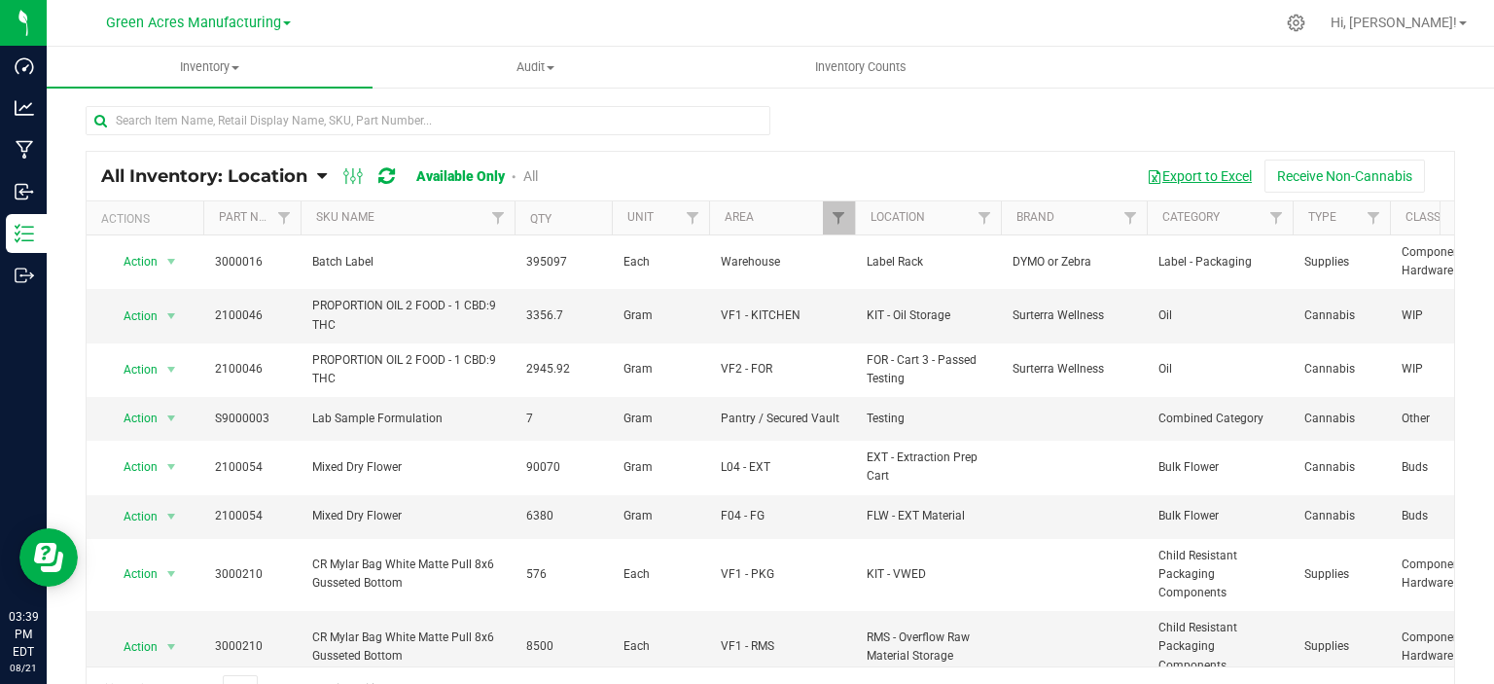
click at [1205, 174] on button "Export to Excel" at bounding box center [1199, 176] width 130 height 33
click at [1419, 109] on div at bounding box center [771, 128] width 1370 height 45
